Goal: Find specific page/section: Find specific page/section

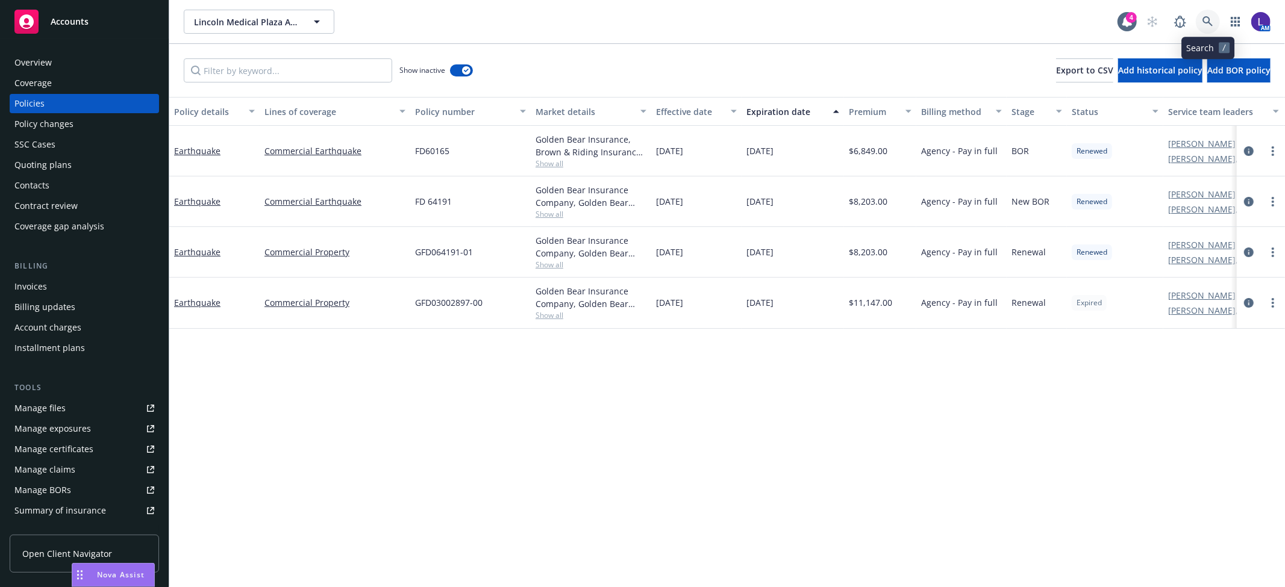
click at [1206, 20] on icon at bounding box center [1207, 21] width 11 height 11
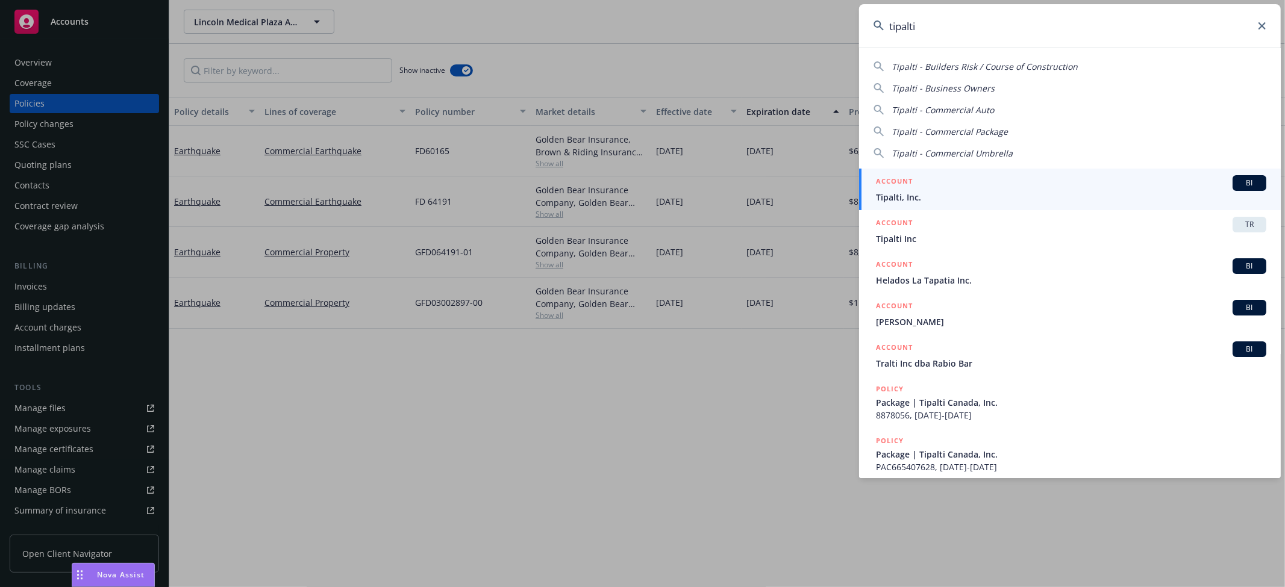
type input "tipalti"
click at [907, 196] on span "Tipalti, Inc." at bounding box center [1071, 197] width 390 height 13
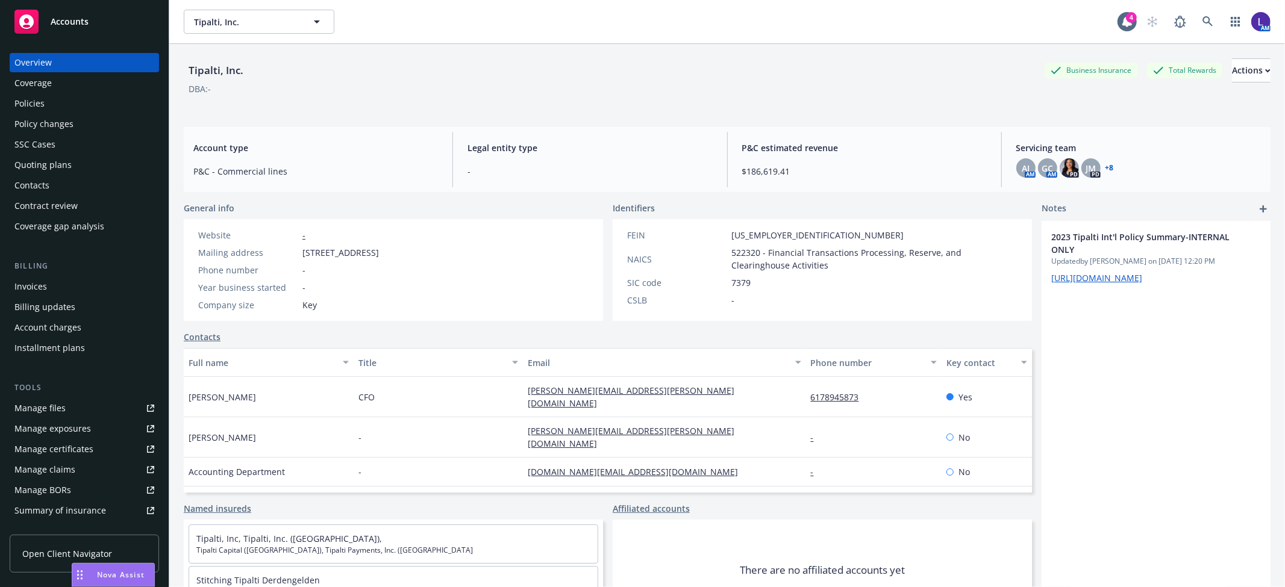
click at [52, 97] on div "Policies" at bounding box center [84, 103] width 140 height 19
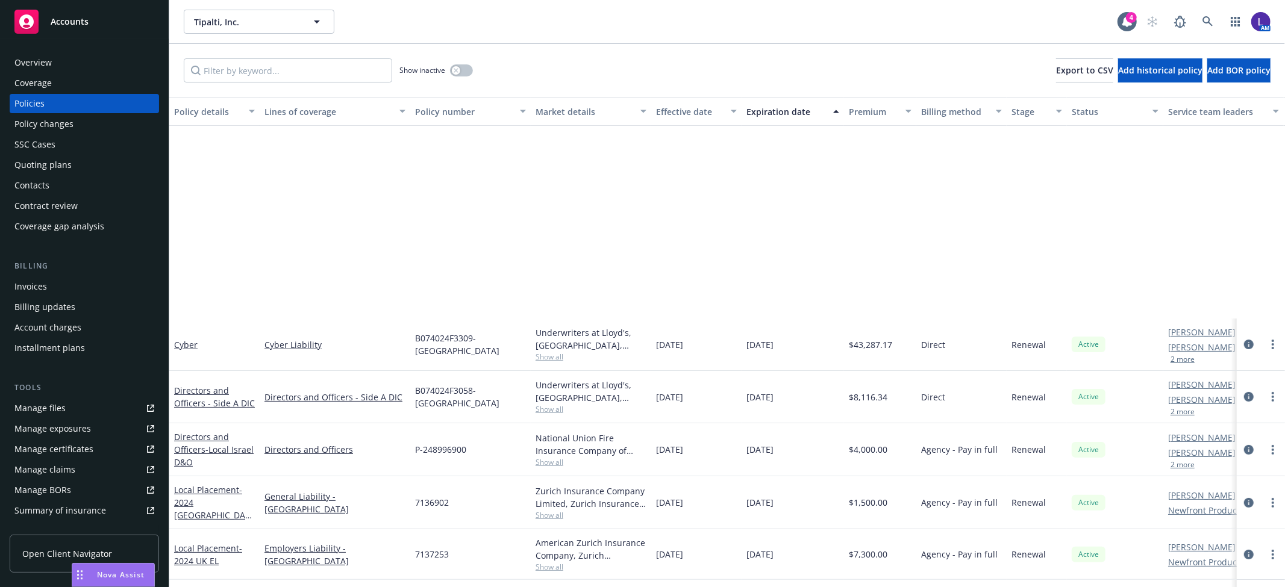
scroll to position [535, 0]
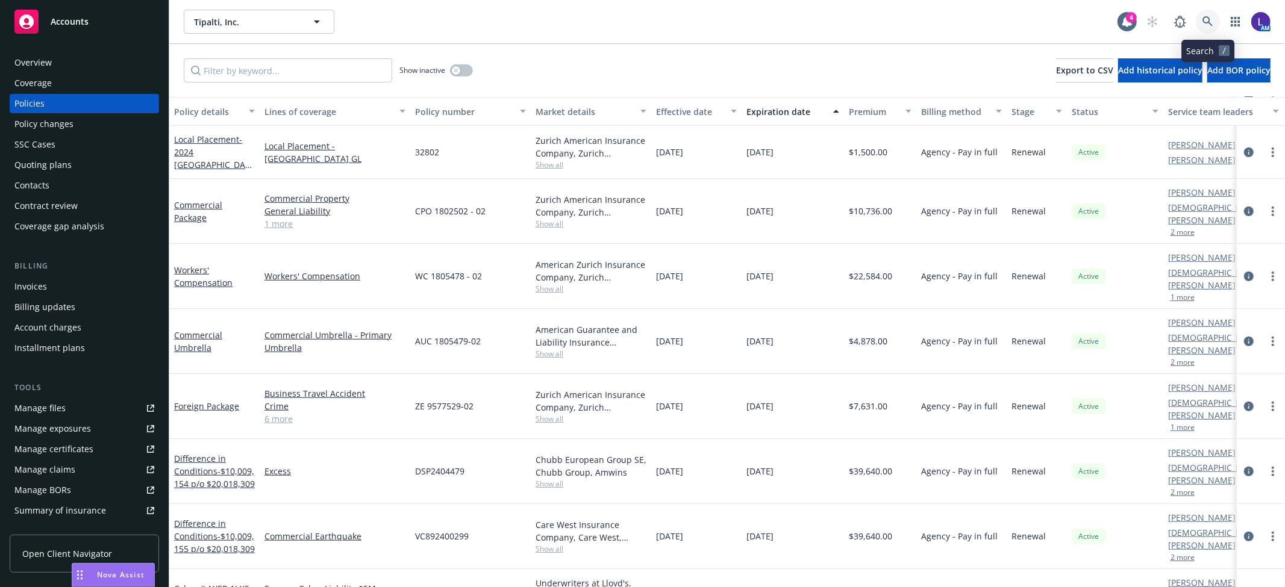
click at [1202, 20] on icon at bounding box center [1207, 21] width 11 height 11
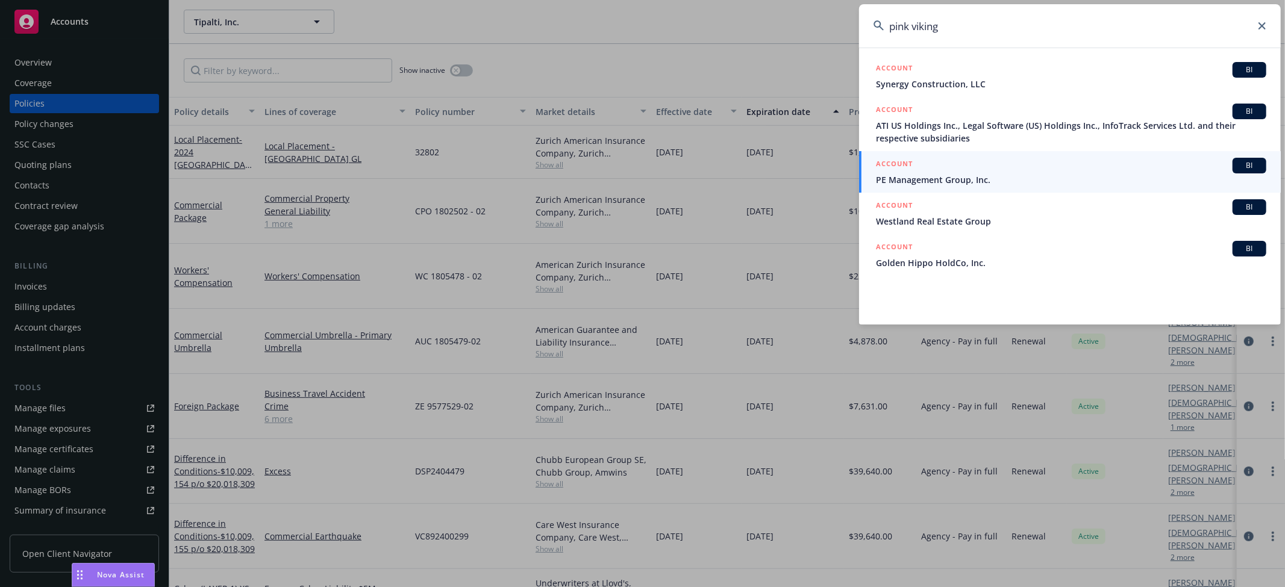
type input "pink viking"
